Goal: Find contact information: Find contact information

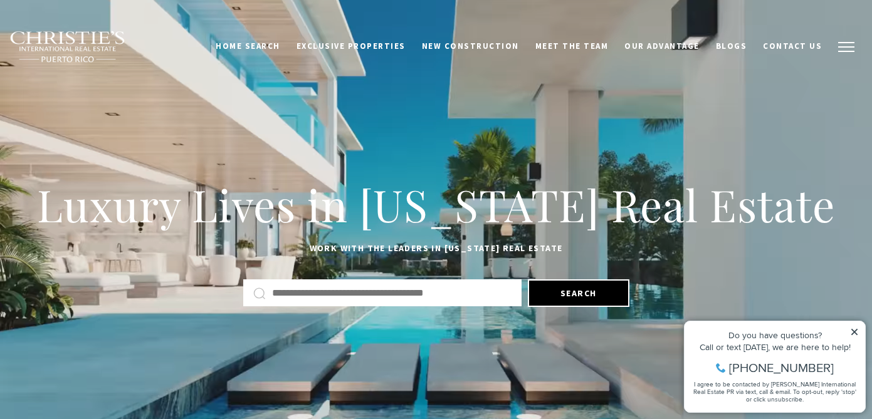
click at [843, 47] on span "button" at bounding box center [846, 46] width 16 height 1
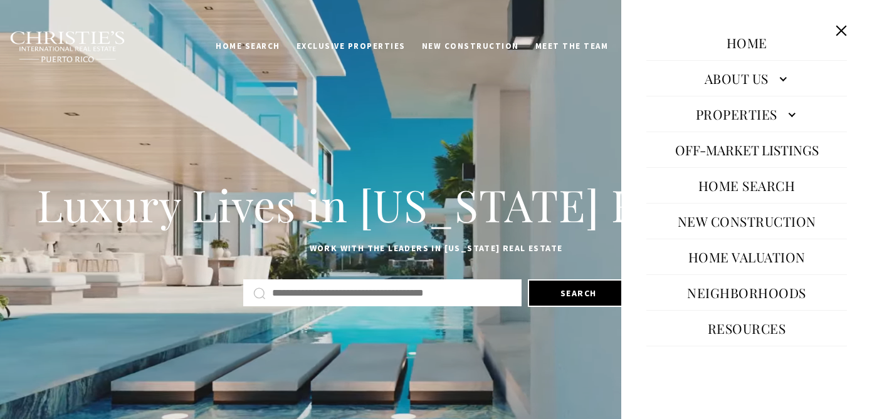
click at [727, 87] on link "About Us" at bounding box center [746, 78] width 201 height 30
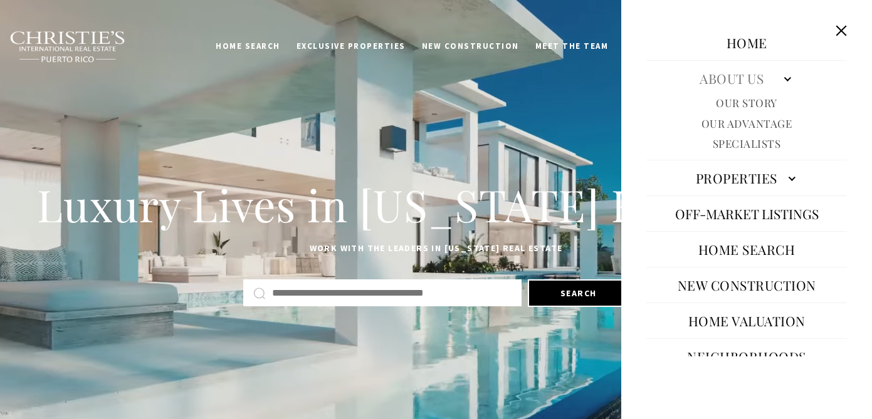
click at [736, 140] on link "Specialists" at bounding box center [747, 144] width 68 height 14
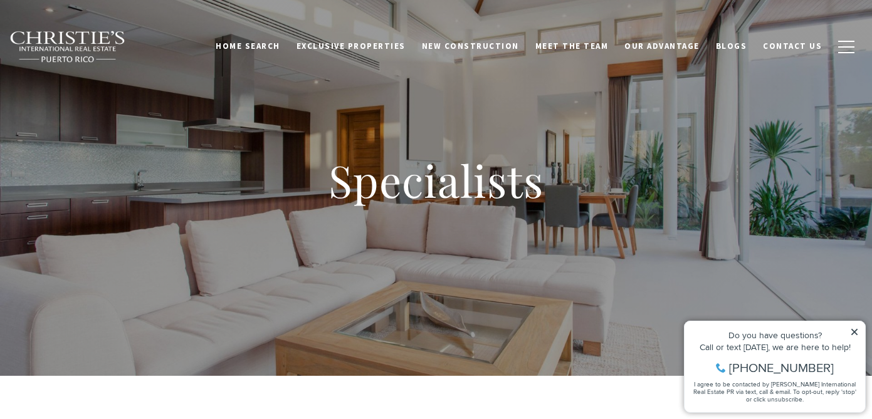
click at [856, 335] on icon at bounding box center [854, 332] width 9 height 9
click at [850, 330] on icon at bounding box center [854, 332] width 9 height 9
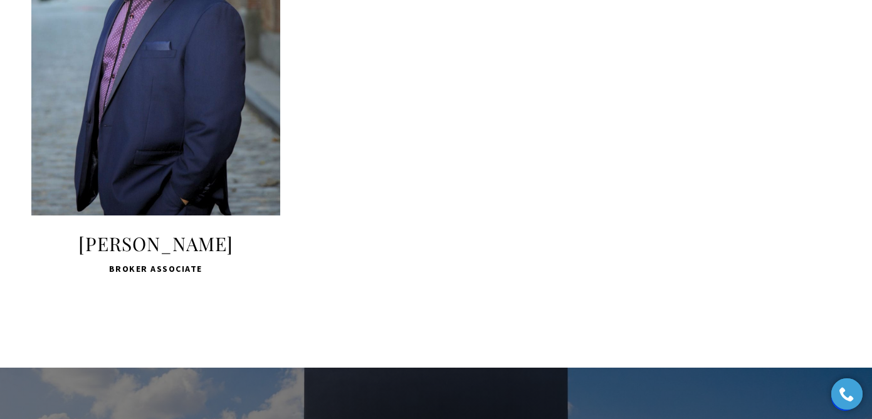
scroll to position [3109, 0]
